Goal: Task Accomplishment & Management: Use online tool/utility

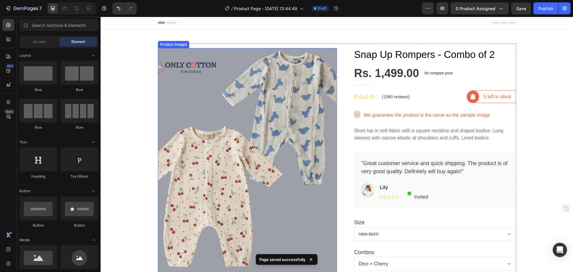
click at [173, 47] on div "Product Images Snap Up Rompers - Combo of 2 Product Title Rs. 1,499.00 Product …" at bounding box center [337, 258] width 358 height 431
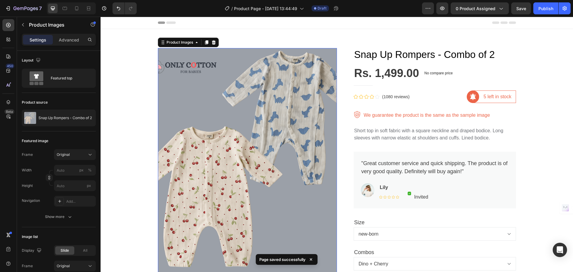
click at [167, 89] on img at bounding box center [247, 160] width 179 height 224
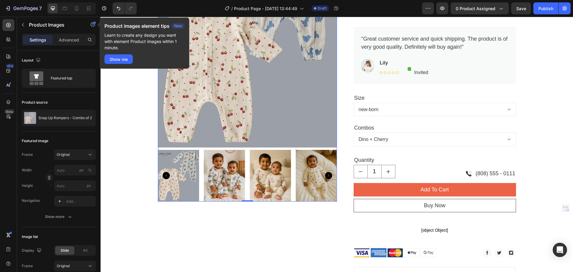
scroll to position [119, 0]
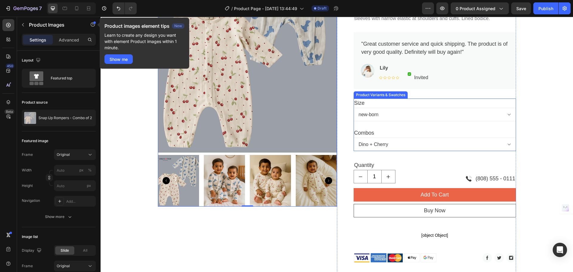
click at [386, 112] on select "new-born 0-3-months 3-6-months 6-9 9-12-months 12-18-months 18-24-months" at bounding box center [435, 114] width 162 height 13
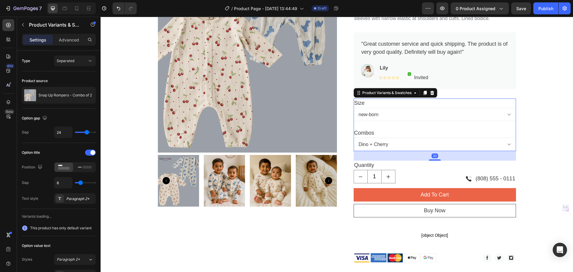
click at [379, 118] on select "new-born 0-3-months 3-6-months 6-9 9-12-months 12-18-months 18-24-months" at bounding box center [435, 114] width 162 height 13
click at [371, 136] on legend "Combos" at bounding box center [364, 132] width 21 height 9
click at [370, 142] on select "Dino + Cherry Leaves + Lemon Tie Die + Purple [PERSON_NAME] + Floral Scent" at bounding box center [435, 144] width 162 height 13
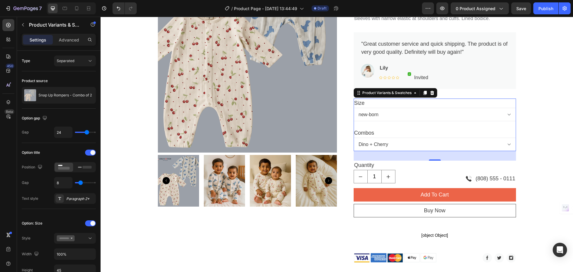
click at [370, 142] on select "Dino + Cherry Leaves + Lemon Tie Die + Purple [PERSON_NAME] + Floral Scent" at bounding box center [435, 144] width 162 height 13
click at [83, 167] on rect at bounding box center [87, 167] width 9 height 3
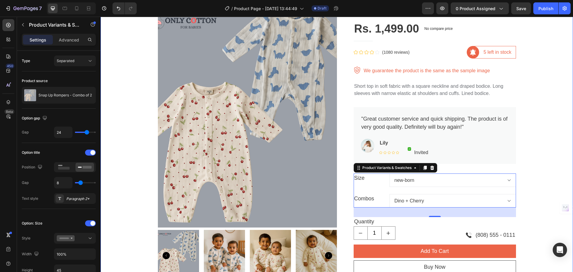
scroll to position [0, 0]
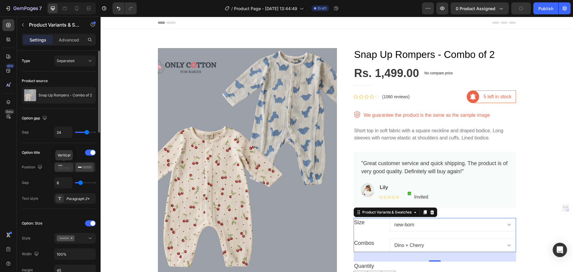
click at [63, 169] on rect at bounding box center [64, 168] width 12 height 3
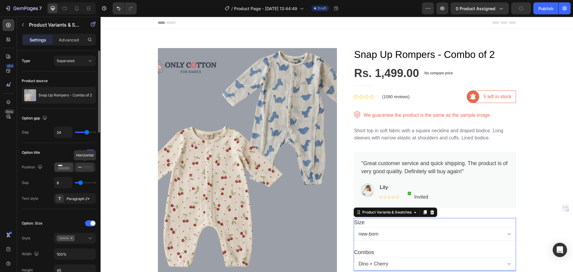
click at [82, 170] on icon at bounding box center [85, 167] width 14 height 7
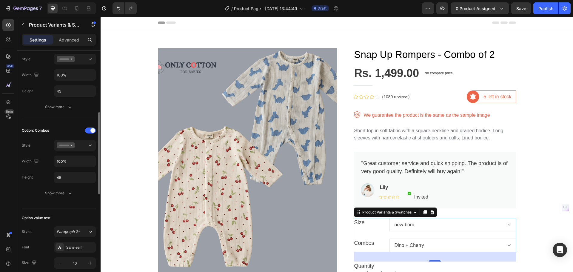
scroll to position [209, 0]
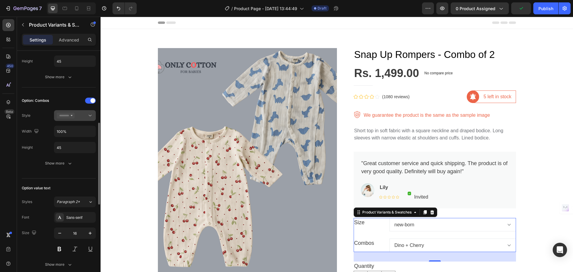
click at [80, 112] on button at bounding box center [75, 115] width 42 height 11
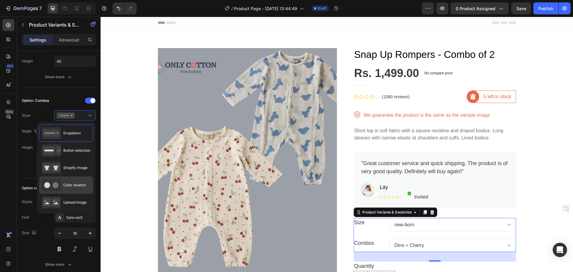
click at [52, 185] on icon at bounding box center [51, 185] width 19 height 12
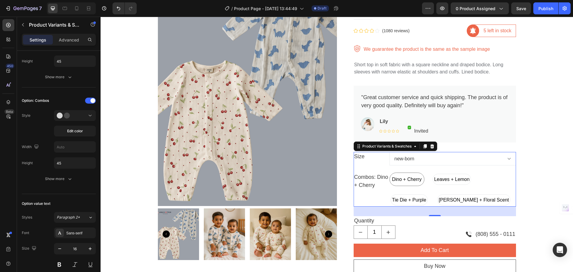
scroll to position [60, 0]
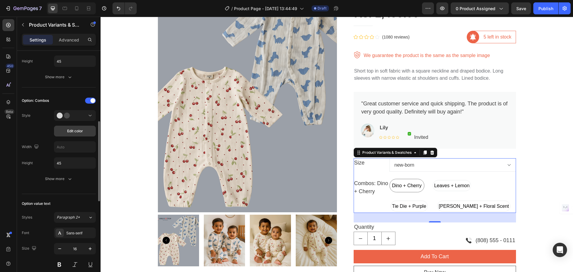
click at [84, 132] on button "Edit color" at bounding box center [75, 131] width 42 height 11
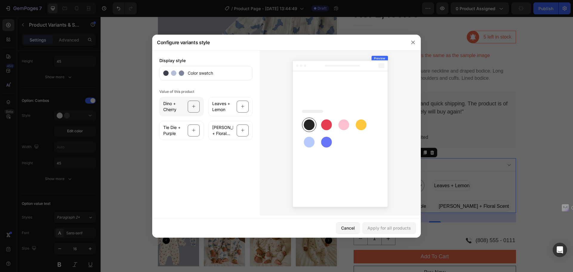
click at [195, 109] on icon at bounding box center [194, 106] width 4 height 11
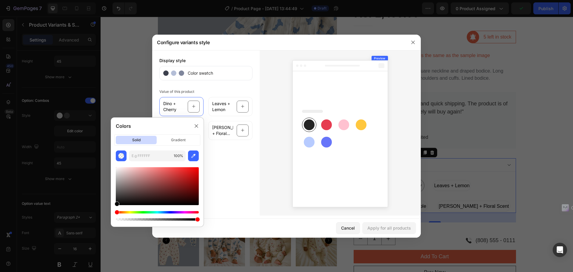
click at [117, 169] on div at bounding box center [157, 186] width 83 height 38
type input "EFEDED"
click at [244, 107] on icon at bounding box center [243, 106] width 4 height 11
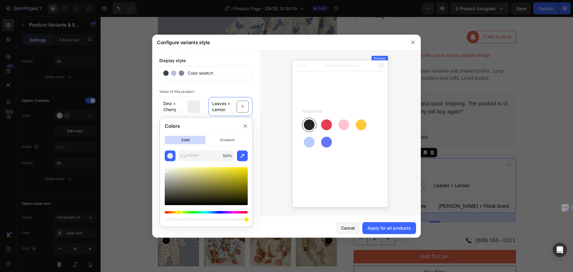
click at [178, 212] on div "Hue" at bounding box center [206, 212] width 83 height 2
click at [179, 214] on div "Hue" at bounding box center [179, 212] width 5 height 5
click at [243, 170] on div at bounding box center [206, 186] width 83 height 38
type input "E8E80D"
click at [328, 128] on rect at bounding box center [326, 124] width 11 height 11
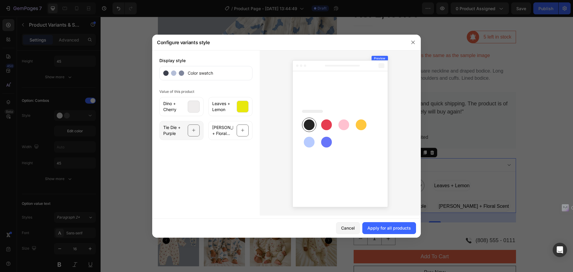
click at [197, 132] on div at bounding box center [194, 130] width 12 height 12
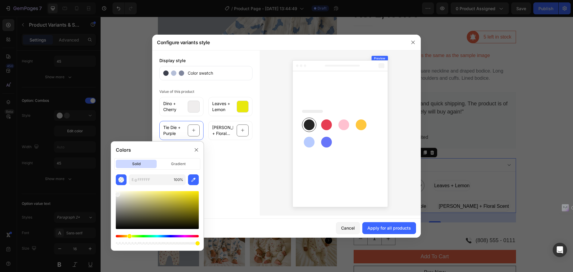
click at [123, 236] on div "Hue" at bounding box center [157, 236] width 83 height 2
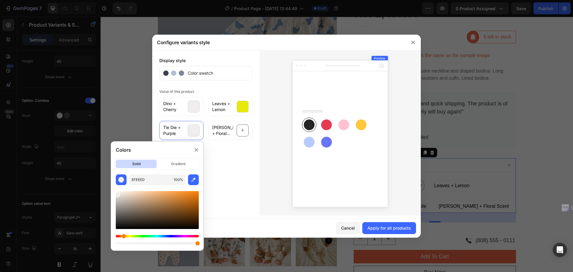
click at [195, 193] on div at bounding box center [157, 210] width 83 height 38
type input "ED7D0E"
click at [241, 132] on icon at bounding box center [243, 130] width 4 height 11
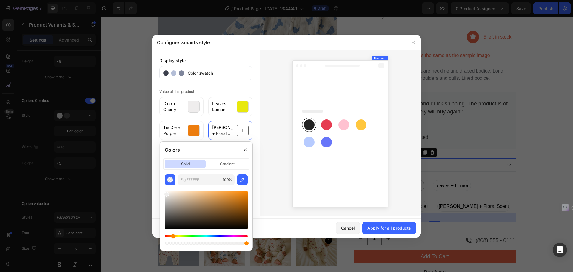
click at [246, 237] on div at bounding box center [206, 240] width 83 height 10
click at [246, 235] on div "Hue" at bounding box center [206, 236] width 83 height 2
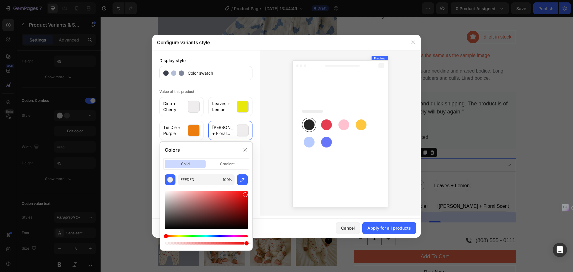
click at [245, 193] on div at bounding box center [206, 210] width 83 height 38
type input "ED0909"
click at [289, 182] on icon at bounding box center [340, 132] width 105 height 161
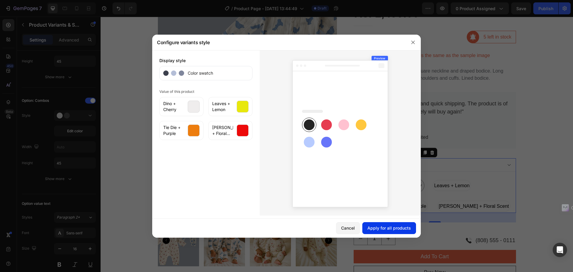
drag, startPoint x: 367, startPoint y: 228, endPoint x: 266, endPoint y: 207, distance: 102.4
click at [367, 228] on button "Apply for all products" at bounding box center [389, 228] width 54 height 12
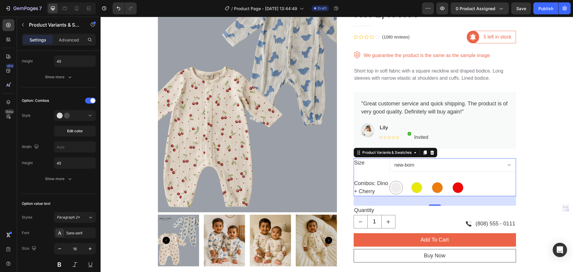
click at [411, 190] on div at bounding box center [416, 187] width 11 height 11
click at [410, 181] on input "Leaves + Lemon Leaves + Lemon" at bounding box center [410, 181] width 0 height 0
radio input "true"
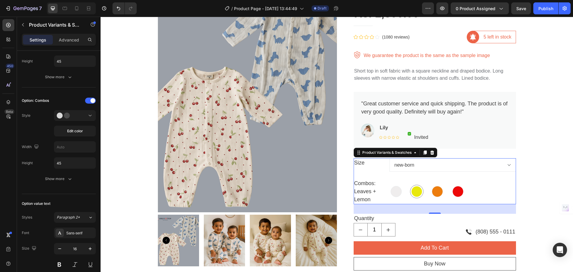
click at [435, 191] on div at bounding box center [437, 191] width 11 height 11
click at [431, 185] on input "Tie Die + Purple Tie Die + Purple" at bounding box center [430, 184] width 0 height 0
radio input "true"
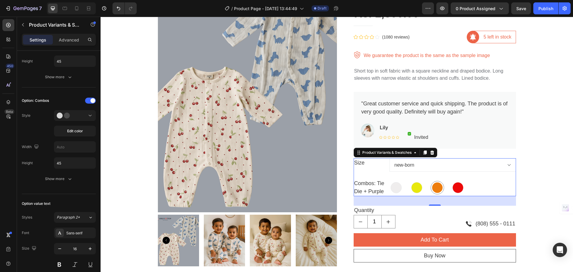
click at [457, 188] on div at bounding box center [457, 187] width 11 height 11
click at [451, 181] on input "[PERSON_NAME] + Floral Scent [PERSON_NAME] + Floral Scent" at bounding box center [451, 181] width 0 height 0
radio input "true"
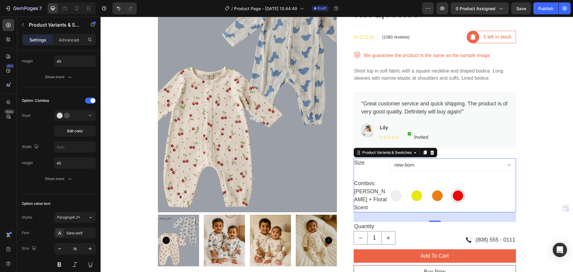
click at [403, 163] on select "new-born 0-3-months 3-6-months 6-9 9-12-months 12-18-months 18-24-months" at bounding box center [452, 164] width 127 height 13
click at [389, 158] on select "new-born 0-3-months 3-6-months 6-9 9-12-months 12-18-months 18-24-months" at bounding box center [452, 164] width 127 height 13
select select "0-3-months"
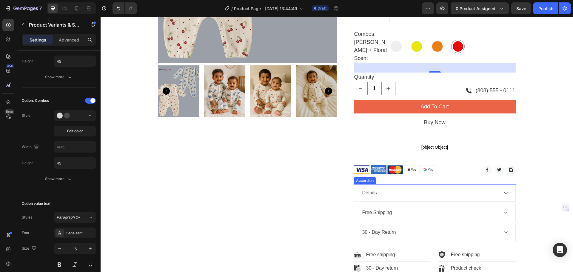
scroll to position [298, 0]
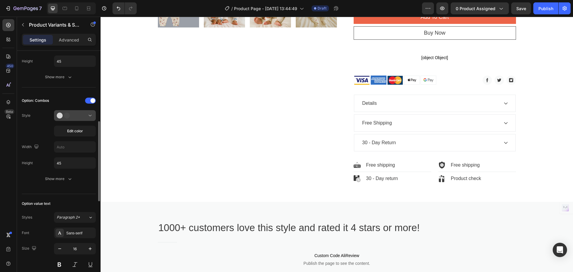
click at [70, 114] on icon at bounding box center [66, 115] width 18 height 6
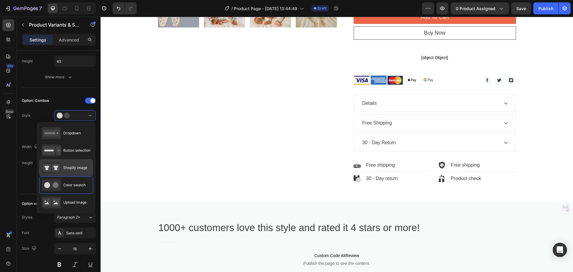
click at [75, 167] on span "Shopify image" at bounding box center [75, 167] width 24 height 5
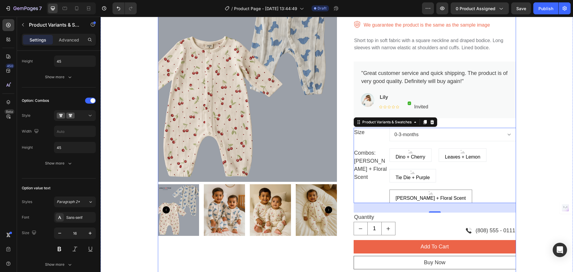
scroll to position [90, 0]
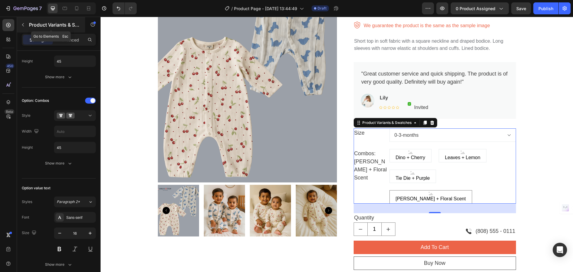
click at [28, 25] on div "Product Variants & Swatches" at bounding box center [51, 25] width 68 height 16
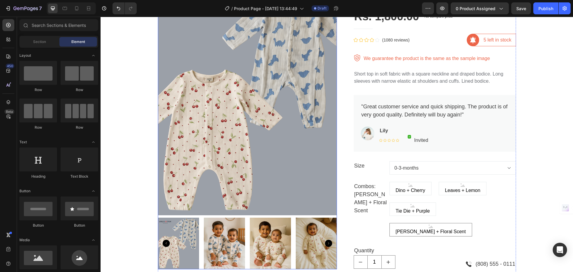
scroll to position [0, 0]
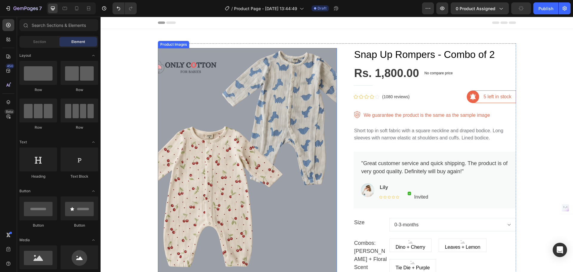
click at [167, 47] on div "Product Images Snap Up Rompers - Combo of 2 Product Title Rs. 1,800.00 Product …" at bounding box center [337, 275] width 358 height 464
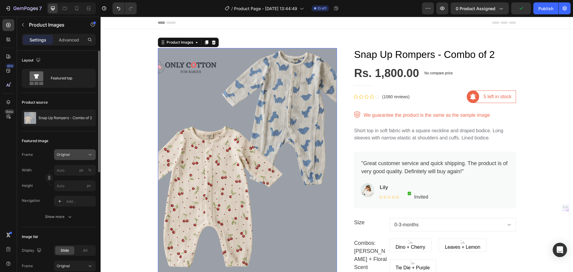
click at [67, 152] on span "Original" at bounding box center [63, 154] width 13 height 5
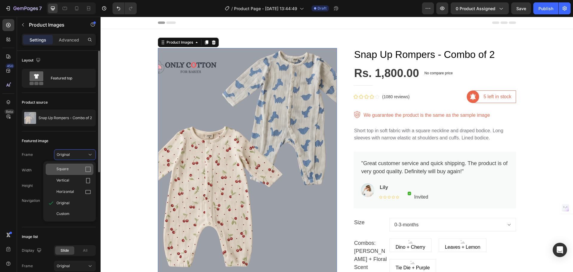
click at [67, 168] on span "Square" at bounding box center [62, 169] width 12 height 6
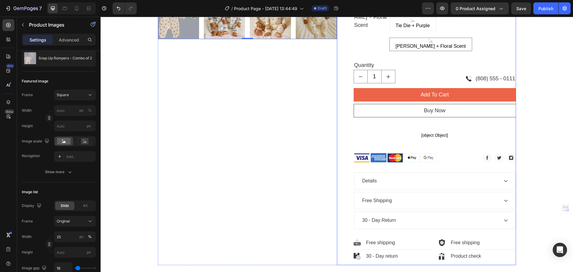
scroll to position [298, 0]
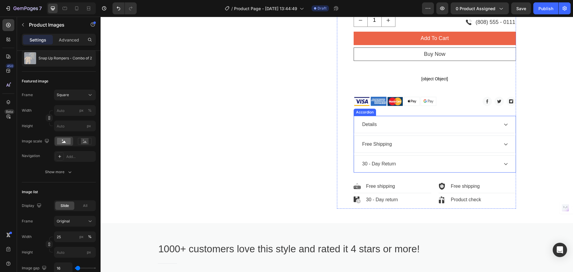
click at [460, 120] on div "Details" at bounding box center [429, 124] width 137 height 9
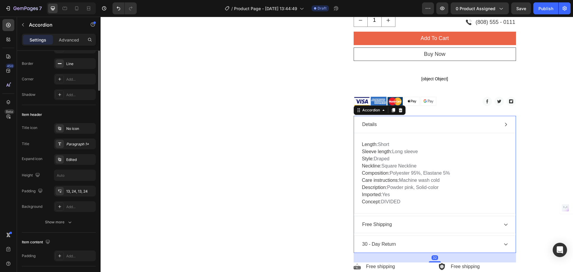
scroll to position [0, 0]
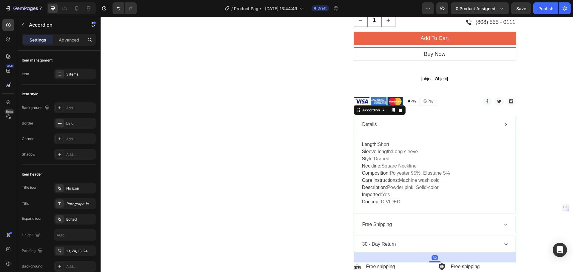
click at [460, 120] on div "Details" at bounding box center [429, 124] width 137 height 9
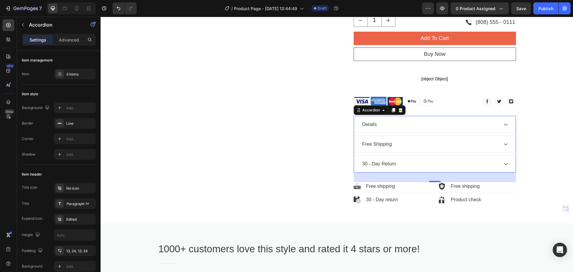
click at [442, 140] on div "Free Shipping" at bounding box center [429, 144] width 137 height 9
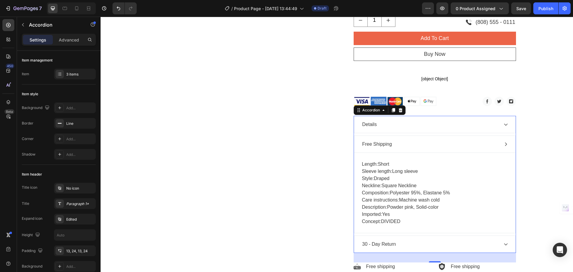
click at [442, 140] on div "Free Shipping" at bounding box center [429, 144] width 137 height 9
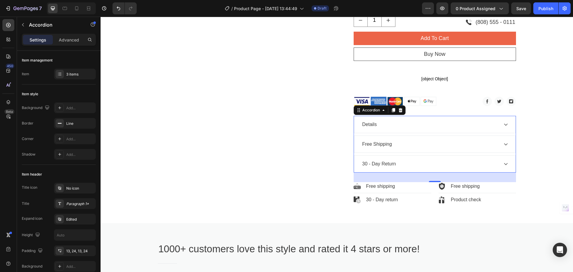
click at [414, 159] on div "30 - Day Return" at bounding box center [429, 163] width 137 height 9
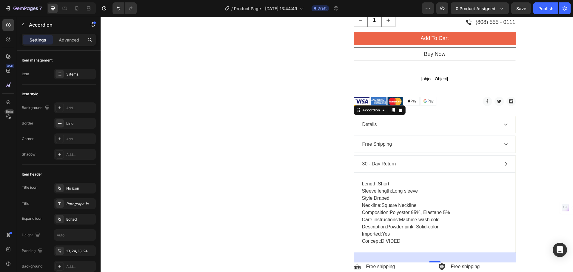
click at [414, 159] on div "30 - Day Return" at bounding box center [429, 163] width 137 height 9
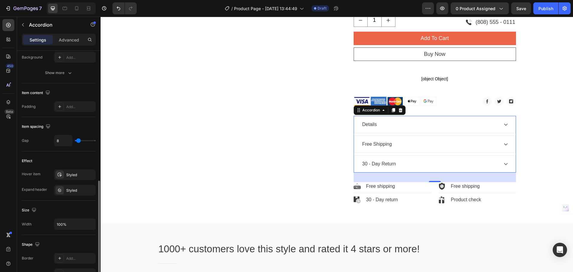
scroll to position [239, 0]
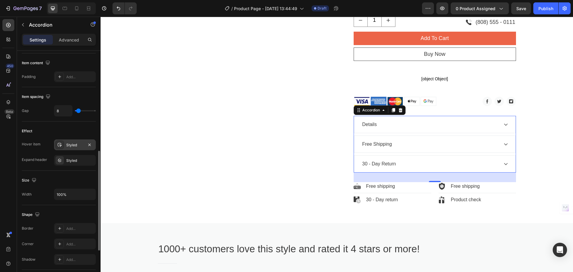
click at [63, 148] on div at bounding box center [60, 145] width 8 height 8
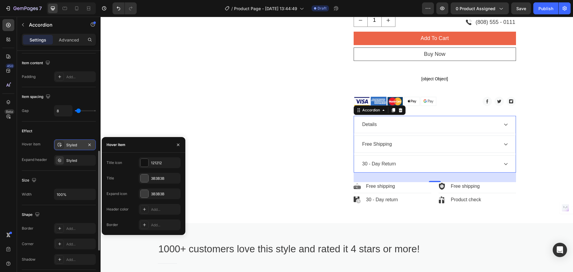
click at [63, 148] on div at bounding box center [60, 145] width 8 height 8
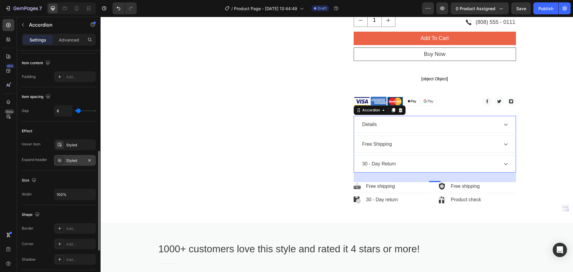
click at [65, 158] on div "Styled" at bounding box center [75, 160] width 42 height 11
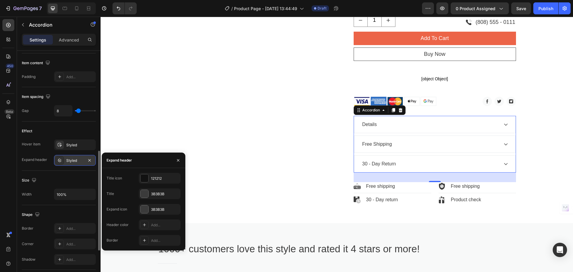
click at [65, 158] on div "Styled" at bounding box center [75, 160] width 42 height 11
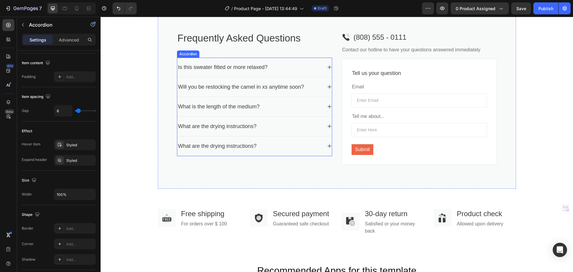
scroll to position [776, 0]
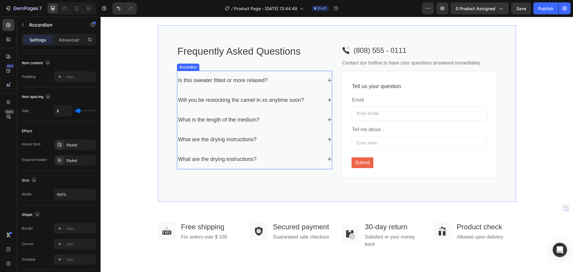
click at [223, 83] on div "Is this sweater fitted or more relaxed?" at bounding box center [222, 80] width 91 height 10
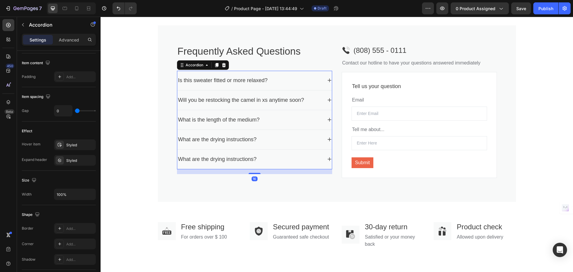
click at [223, 83] on div "Is this sweater fitted or more relaxed?" at bounding box center [222, 80] width 91 height 10
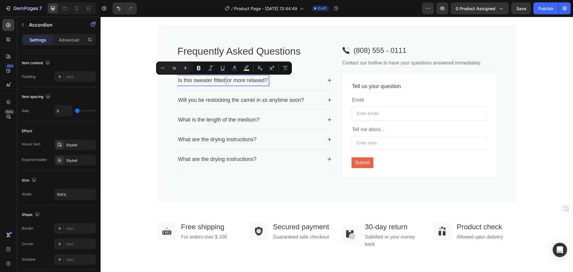
click at [327, 78] on icon at bounding box center [329, 80] width 5 height 5
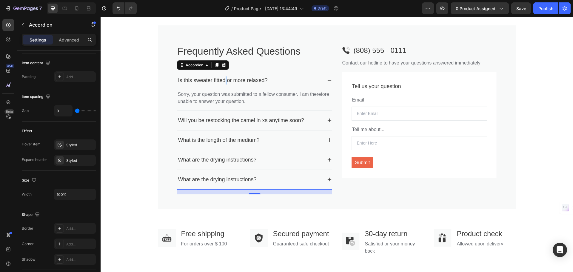
click at [327, 78] on icon at bounding box center [329, 80] width 5 height 5
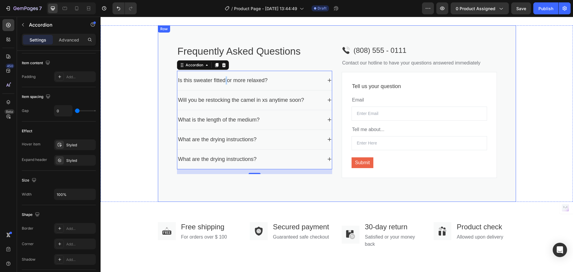
click at [164, 119] on div "Frequently Asked Questions Heading Title Line Is this sweater fitted or more re…" at bounding box center [337, 113] width 358 height 176
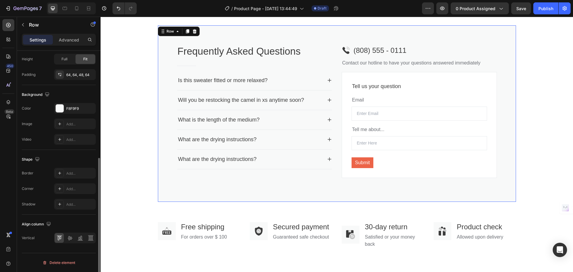
scroll to position [0, 0]
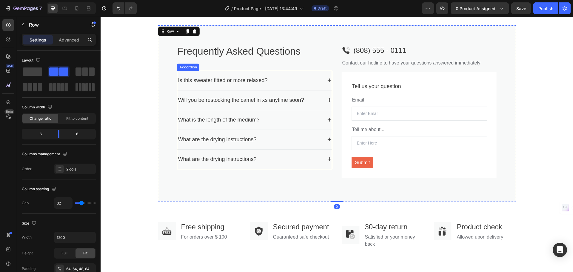
click at [329, 99] on div "Is this sweater fitted or more relaxed? Will you be restocking the camel in xs …" at bounding box center [254, 120] width 155 height 98
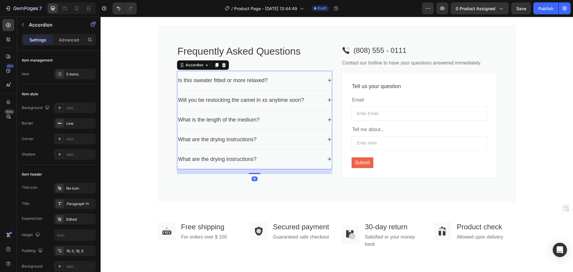
click at [327, 100] on icon at bounding box center [329, 100] width 5 height 5
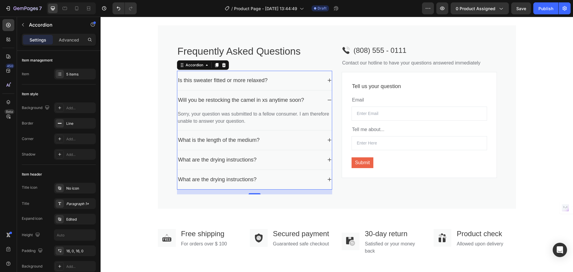
click at [324, 100] on div "Will you be restocking the camel in xs anytime soon?" at bounding box center [254, 99] width 155 height 19
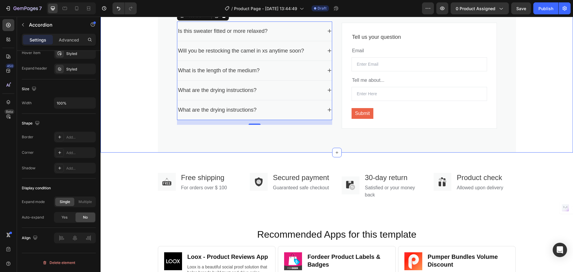
scroll to position [686, 0]
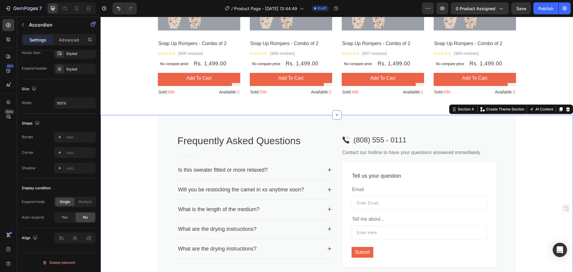
click at [140, 144] on div "Frequently Asked Questions Heading Title Line Is this sweater fitted or more re…" at bounding box center [337, 203] width 472 height 176
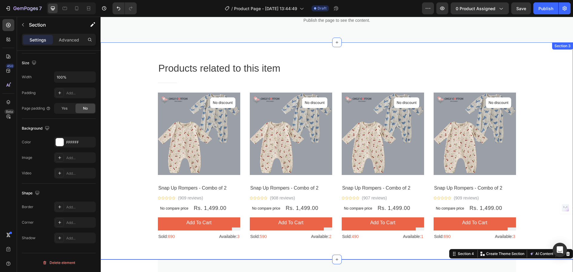
scroll to position [537, 0]
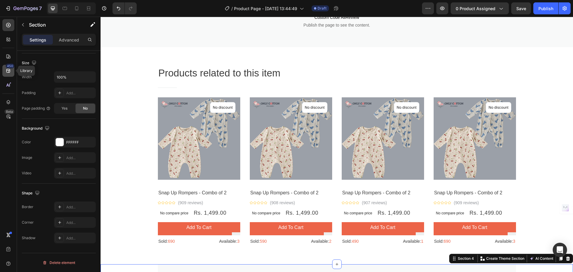
click at [10, 70] on icon at bounding box center [8, 71] width 4 height 4
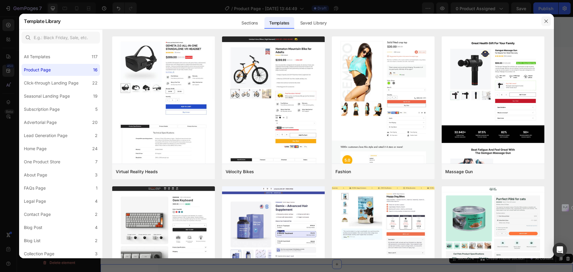
click at [543, 21] on button "button" at bounding box center [546, 21] width 10 height 10
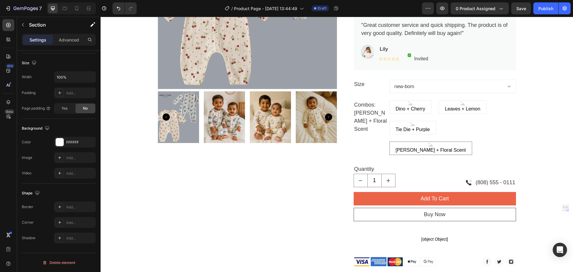
select select "0-3-months"
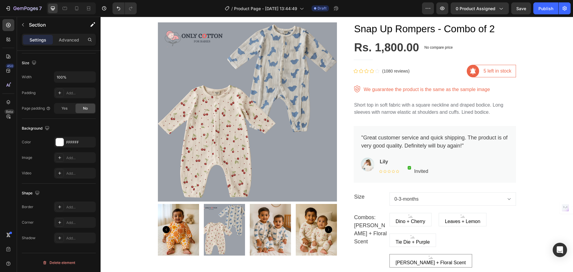
scroll to position [0, 0]
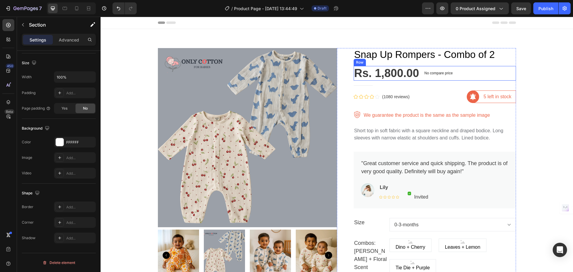
click at [422, 78] on div "No compare price Product Price" at bounding box center [438, 73] width 33 height 15
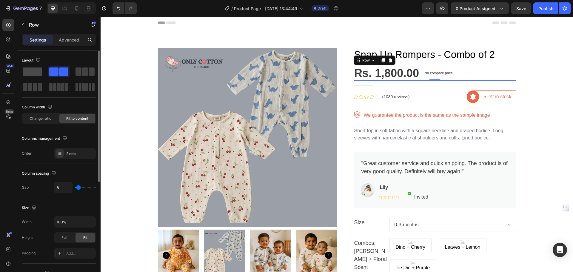
click at [38, 73] on span at bounding box center [32, 71] width 19 height 8
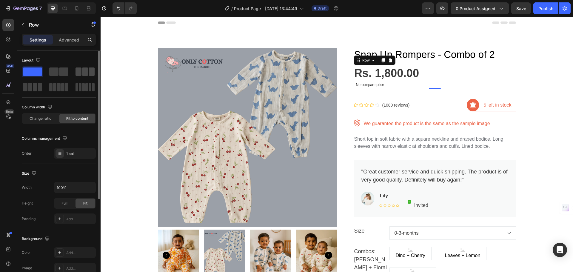
click at [43, 82] on div at bounding box center [32, 87] width 21 height 11
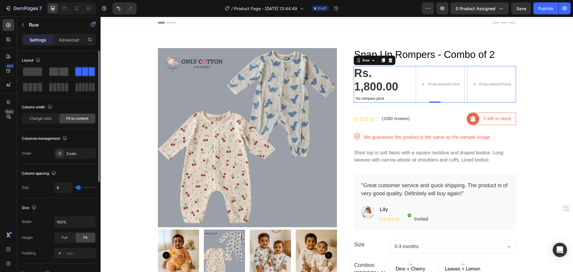
click at [51, 70] on span at bounding box center [53, 71] width 9 height 8
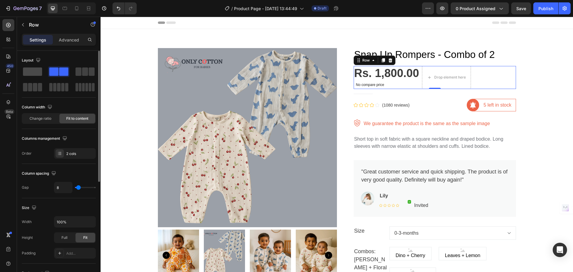
click at [34, 74] on span at bounding box center [32, 71] width 19 height 8
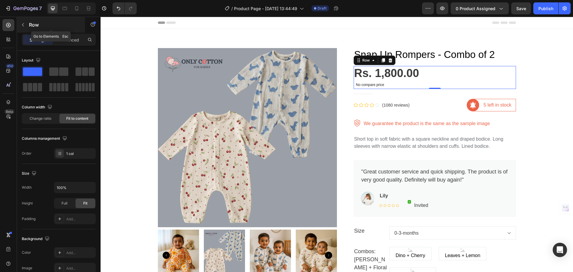
click at [17, 24] on div "Row" at bounding box center [51, 25] width 68 height 16
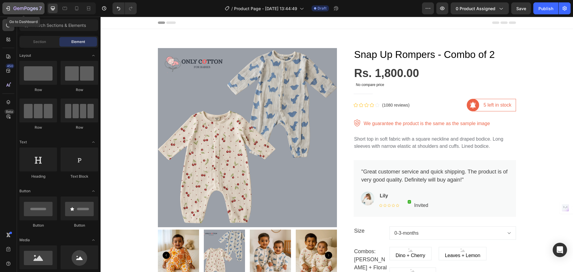
click at [4, 5] on button "7" at bounding box center [23, 8] width 42 height 12
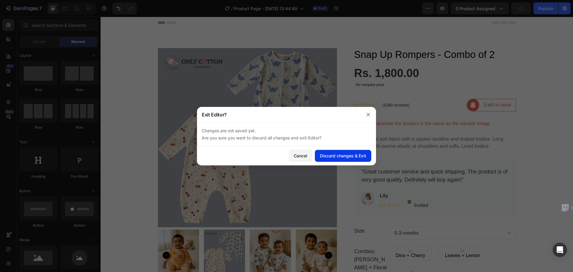
click at [326, 159] on button "Discard changes & Exit" at bounding box center [343, 156] width 56 height 12
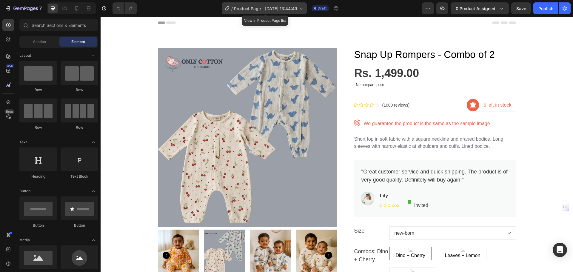
click at [297, 9] on span "Product Page - [DATE] 13:44:49" at bounding box center [265, 8] width 63 height 6
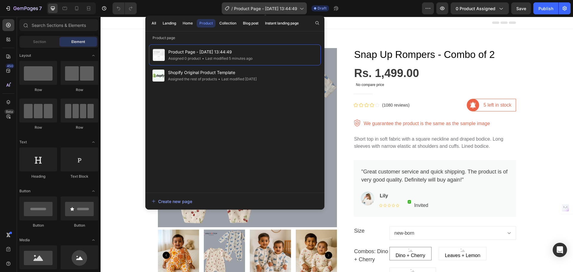
click at [297, 9] on span "Product Page - [DATE] 13:44:49" at bounding box center [265, 8] width 63 height 6
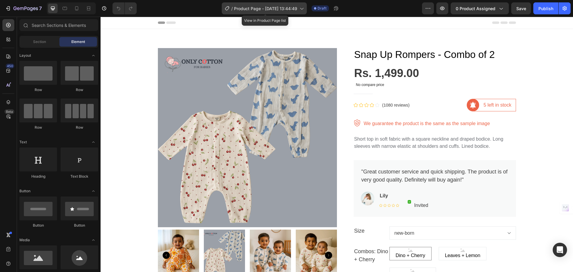
click at [239, 13] on div "/ Product Page - Aug 26, 13:44:49" at bounding box center [264, 8] width 85 height 12
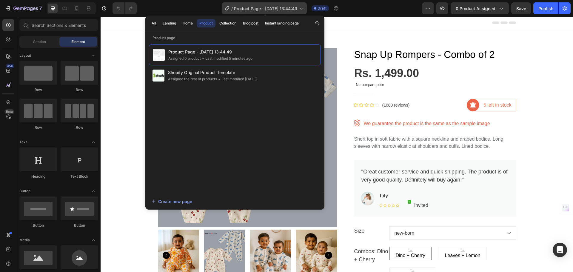
click at [239, 13] on div "/ Product Page - Aug 26, 13:44:49" at bounding box center [264, 8] width 85 height 12
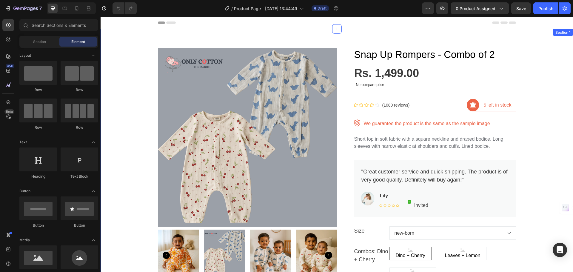
click at [127, 80] on div "Product Images Snap Up Rompers - Combo of 2 Product Title Rs. 1,499.00 Product …" at bounding box center [336, 274] width 463 height 463
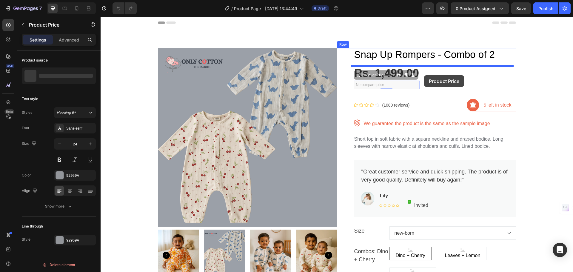
drag, startPoint x: 388, startPoint y: 82, endPoint x: 431, endPoint y: 75, distance: 43.9
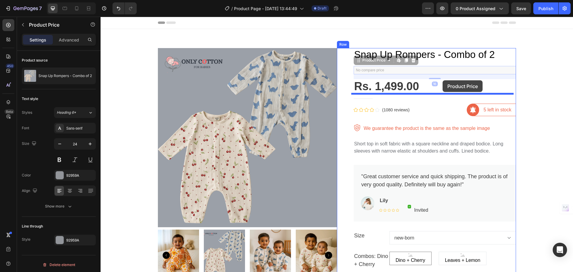
drag, startPoint x: 384, startPoint y: 71, endPoint x: 443, endPoint y: 80, distance: 59.0
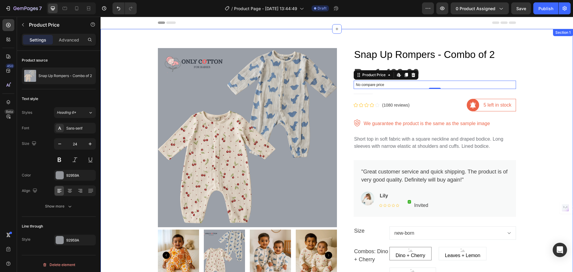
click at [526, 74] on div "Product Images Snap Up Rompers - Combo of 2 Product Title Rs. 1,499.00 Product …" at bounding box center [336, 274] width 463 height 463
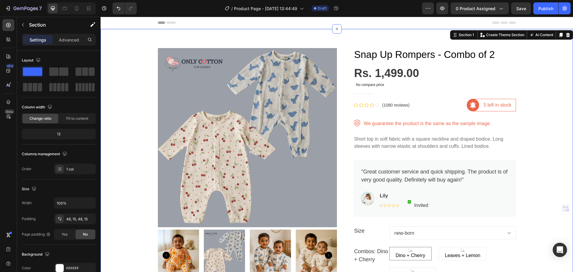
click at [533, 73] on div "Product Images Snap Up Rompers - Combo of 2 Product Title Rs. 1,499.00 Product …" at bounding box center [336, 274] width 463 height 463
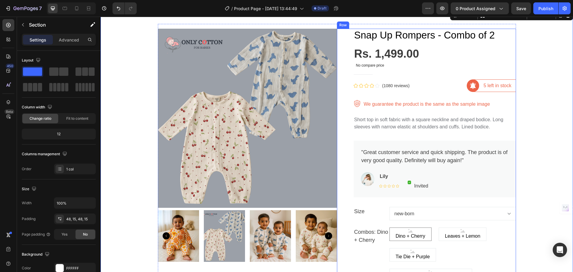
scroll to position [30, 0]
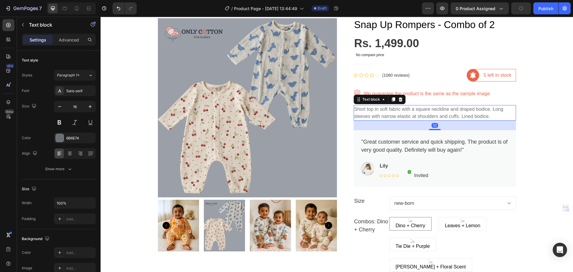
click at [378, 116] on p "Short top in soft fabric with a square neckline and draped bodice. Long sleeves…" at bounding box center [434, 113] width 161 height 14
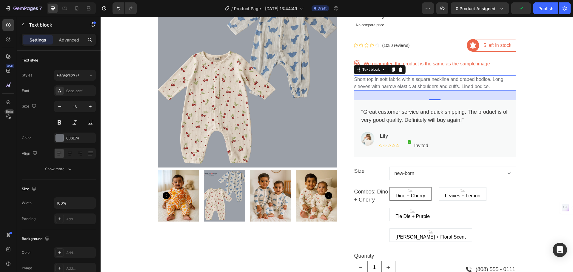
scroll to position [90, 0]
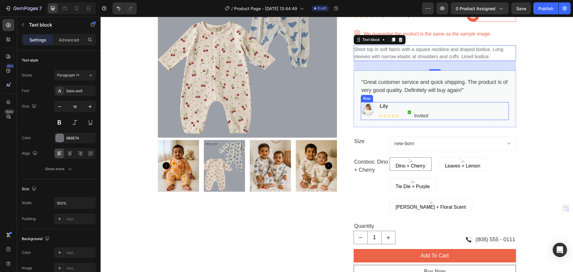
click at [453, 108] on div "Image Lily Text block Icon Icon Icon Icon Icon Icon List Hoz Image Invited Text…" at bounding box center [435, 111] width 148 height 18
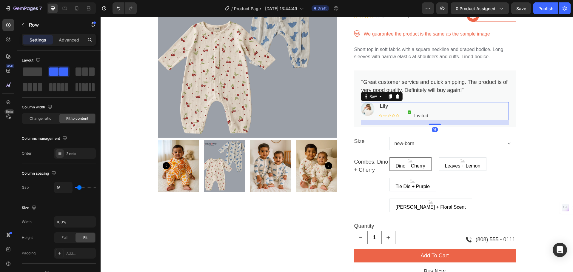
click at [449, 108] on div "Image Lily Text block Icon Icon Icon Icon Icon Icon List Hoz Image Invited Text…" at bounding box center [435, 111] width 148 height 18
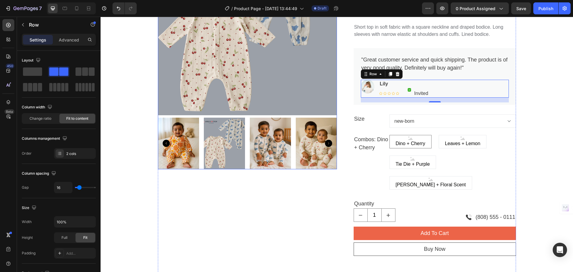
scroll to position [149, 0]
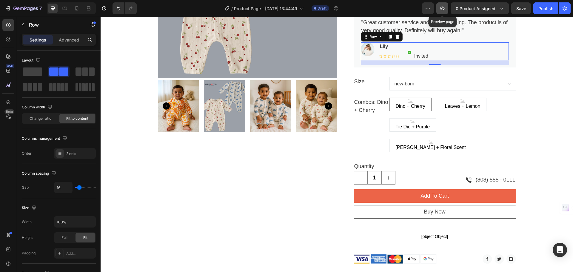
click at [440, 9] on button "button" at bounding box center [442, 8] width 12 height 12
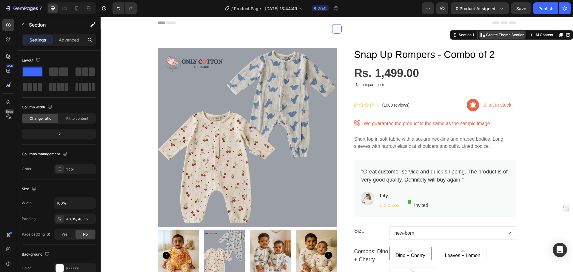
click at [499, 36] on p "Create Theme Section" at bounding box center [505, 34] width 38 height 5
click at [457, 35] on div "Section 1" at bounding box center [466, 34] width 18 height 5
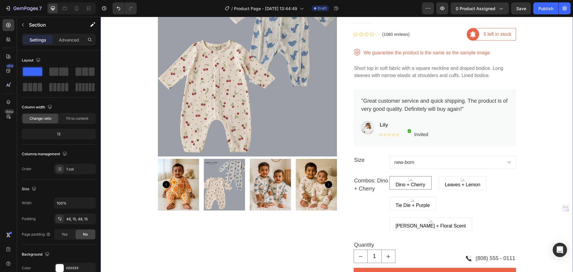
scroll to position [90, 0]
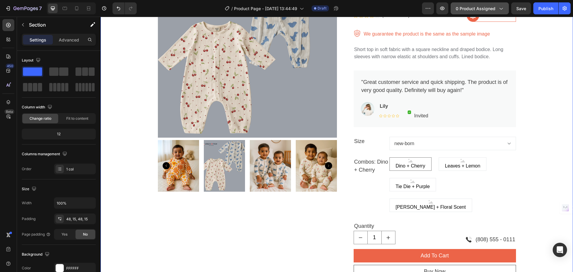
click at [477, 8] on span "0 product assigned" at bounding box center [476, 8] width 40 height 6
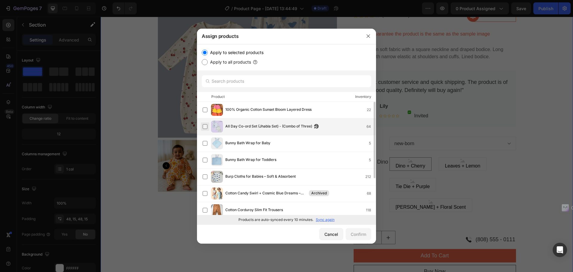
click at [205, 126] on label at bounding box center [205, 126] width 5 height 5
click at [359, 233] on div "Confirm" at bounding box center [359, 234] width 16 height 6
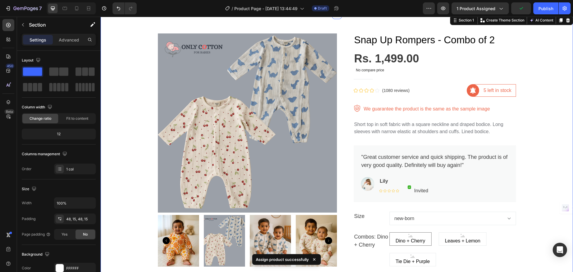
scroll to position [0, 0]
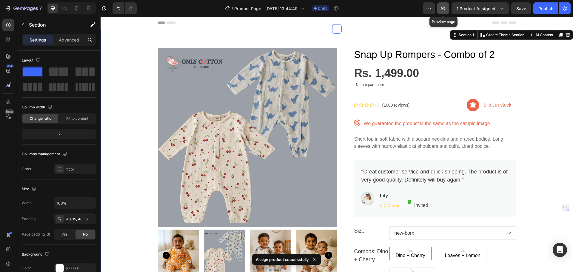
click at [444, 10] on icon "button" at bounding box center [443, 9] width 4 height 4
